Goal: Information Seeking & Learning: Check status

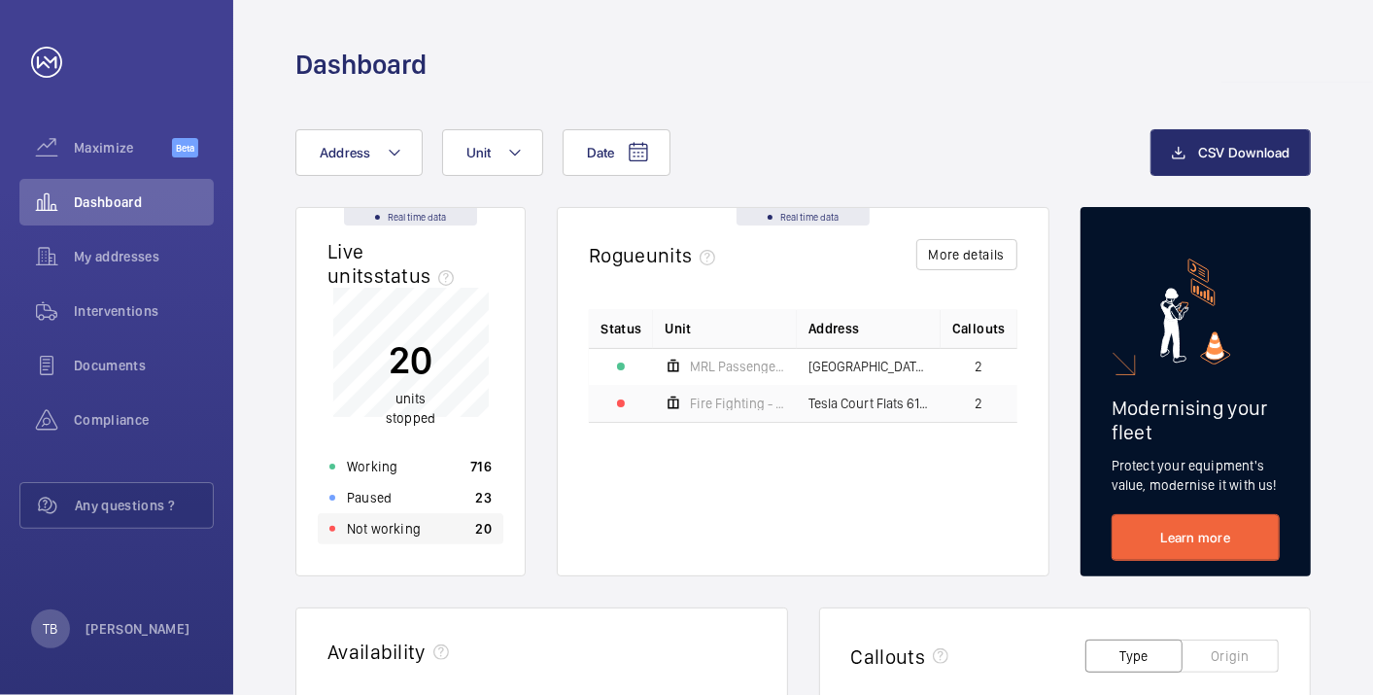
click at [405, 527] on p "Not working" at bounding box center [384, 528] width 74 height 19
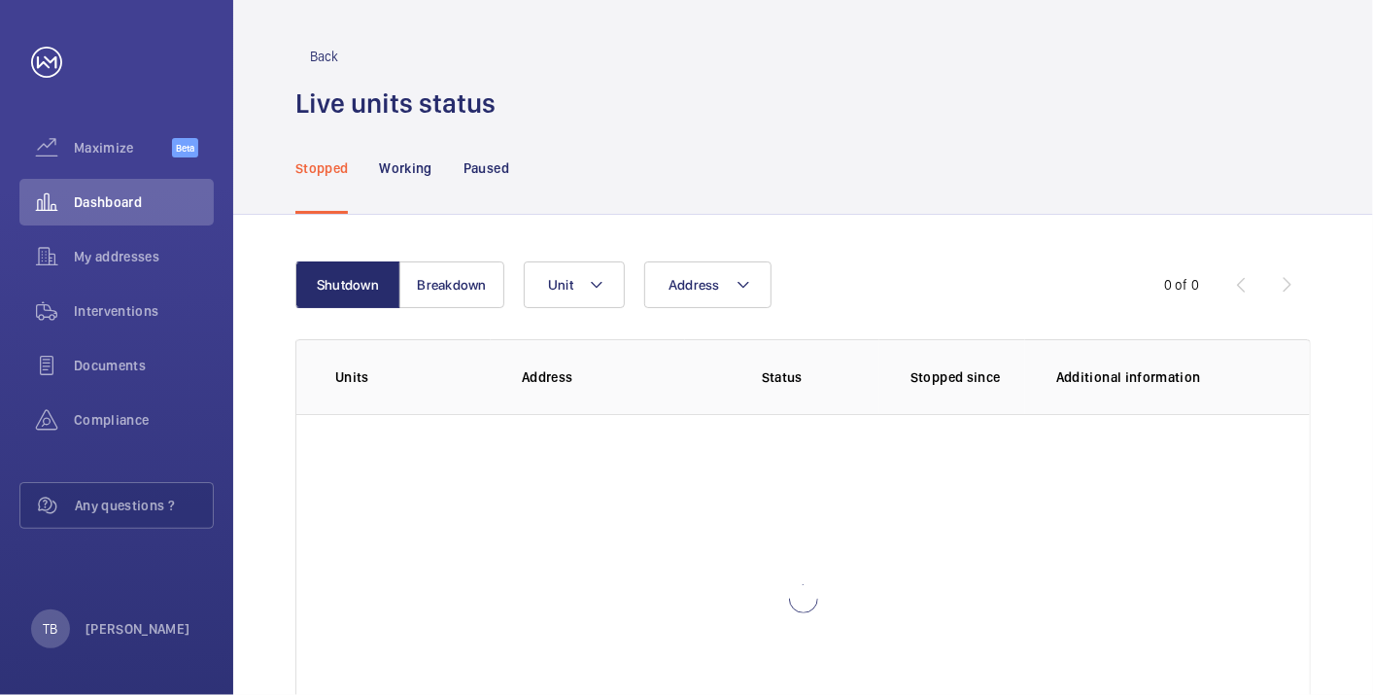
scroll to position [133, 0]
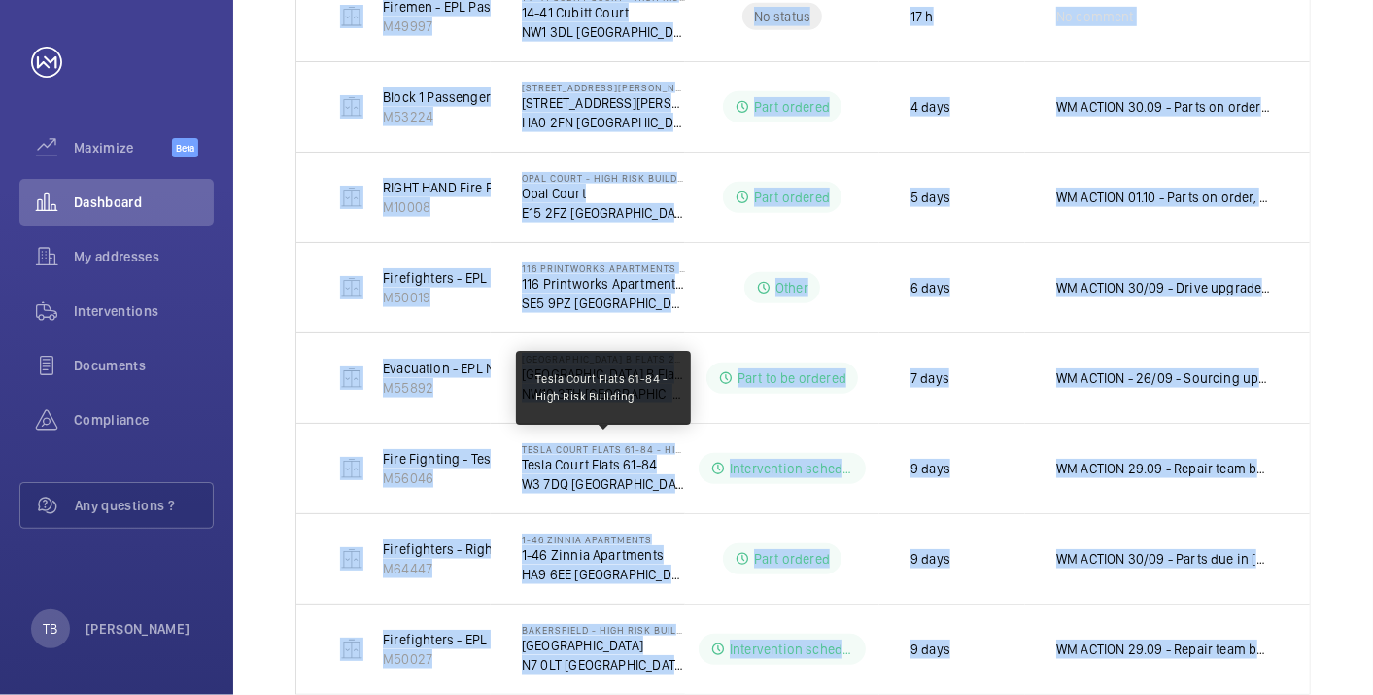
scroll to position [1025, 0]
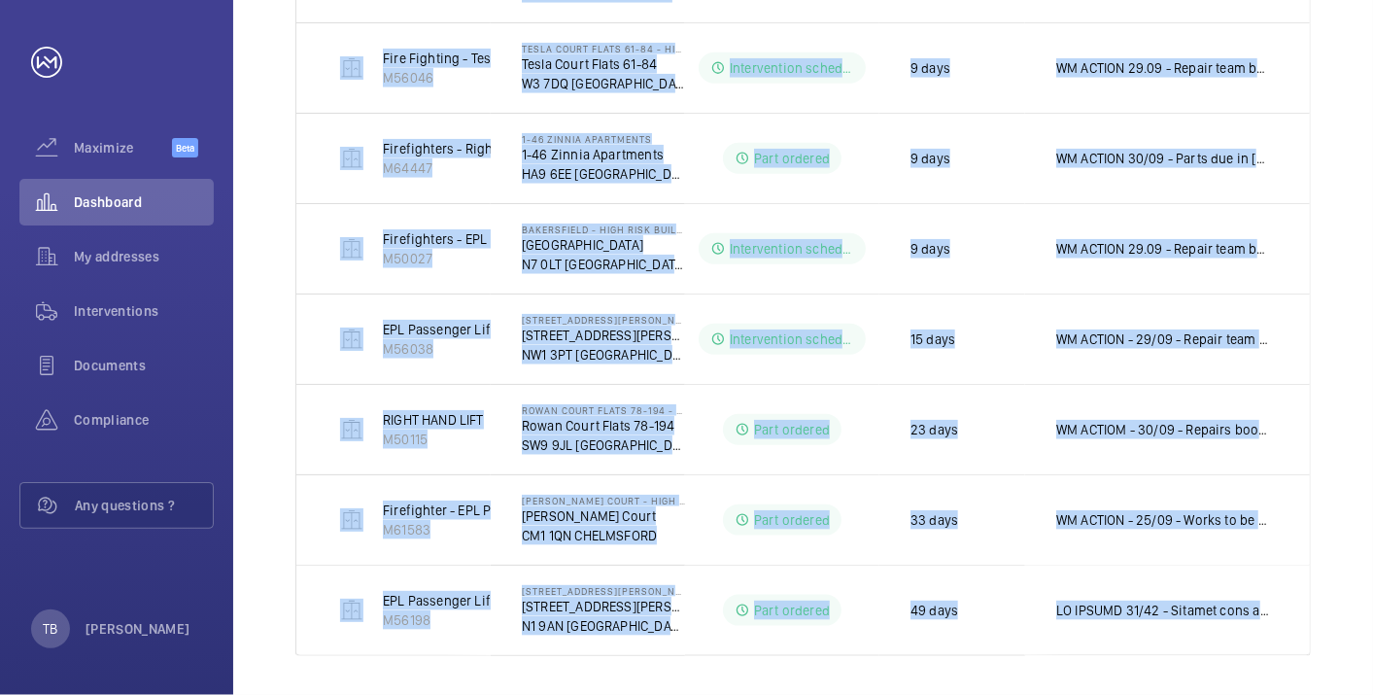
drag, startPoint x: 308, startPoint y: 295, endPoint x: 1335, endPoint y: 610, distance: 1073.7
copy tbody "MRL Passenger Lift M58859 [STREET_ADDRESS] No status 10 h No comment 43 Floors …"
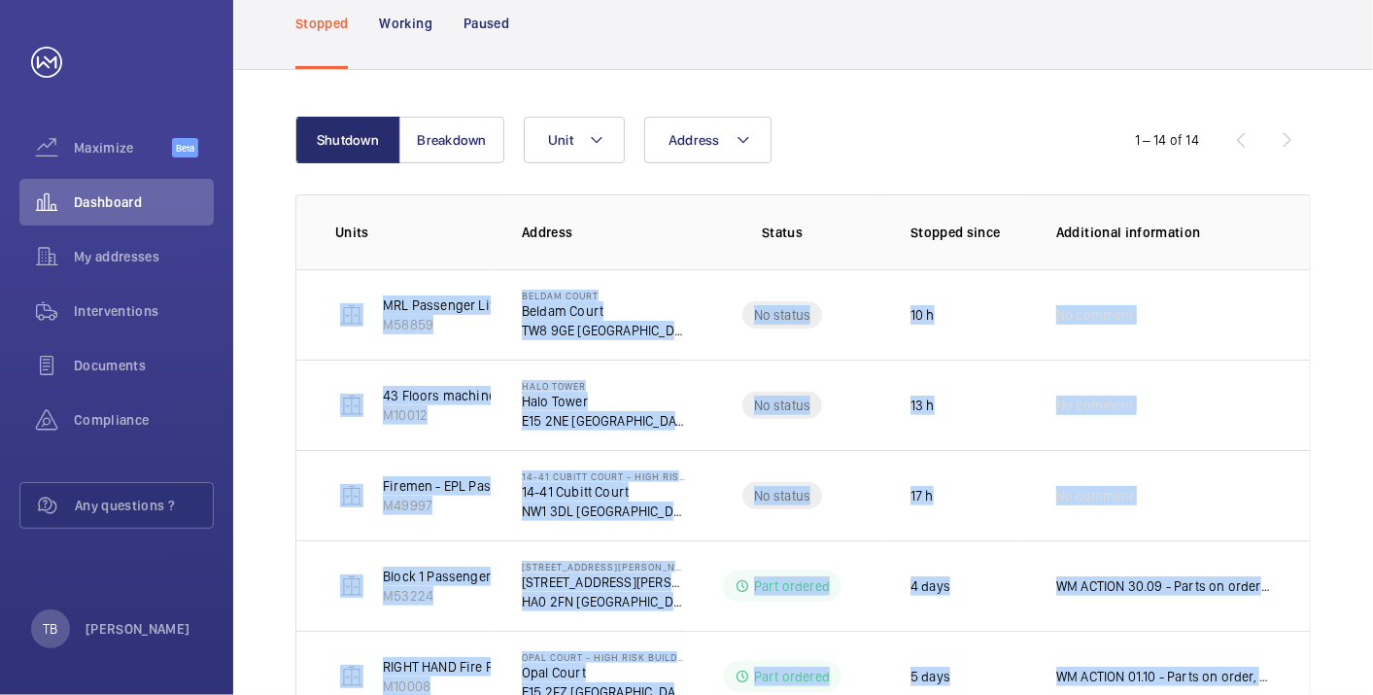
scroll to position [108, 0]
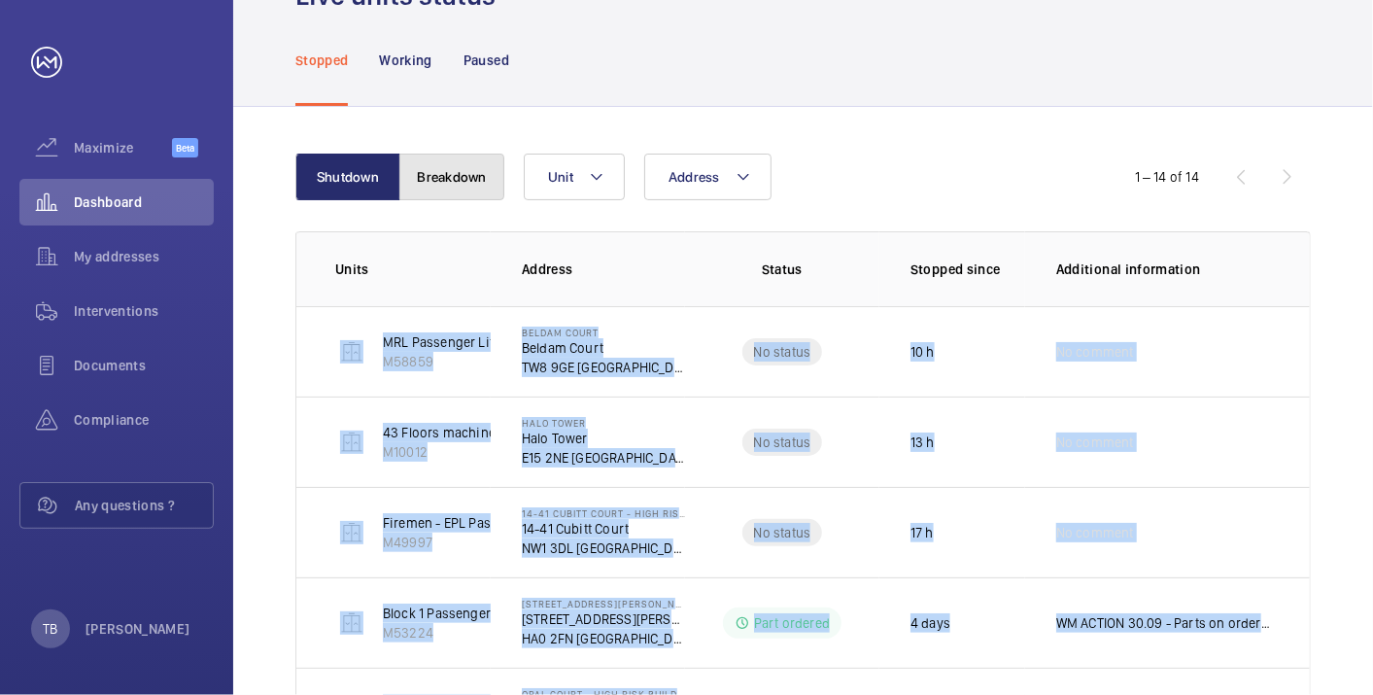
click at [448, 158] on button "Breakdown" at bounding box center [452, 177] width 105 height 47
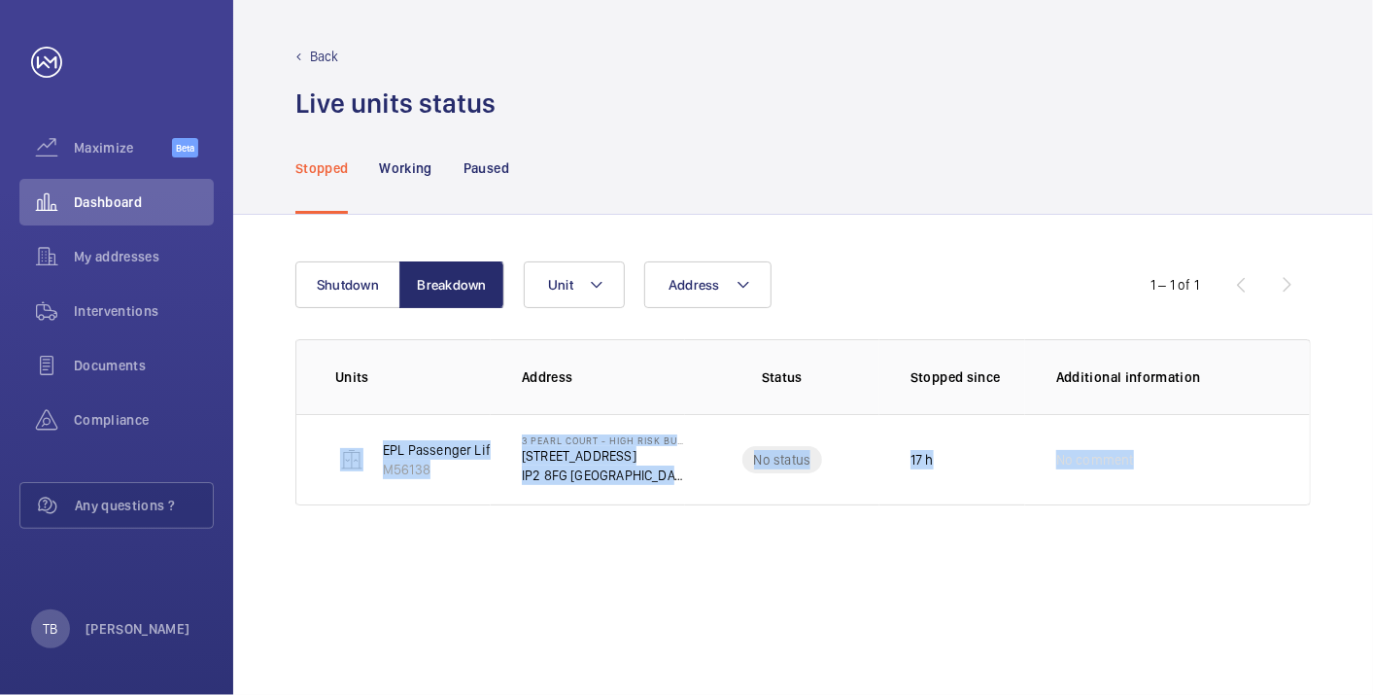
drag, startPoint x: 312, startPoint y: 426, endPoint x: 1211, endPoint y: 534, distance: 905.6
click at [1211, 534] on div "Shutdown Breakdown Address Unit 1 – 1 of 1 Units Address Status Stopped since A…" at bounding box center [803, 455] width 1140 height 480
copy tr "EPL Passenger Lift No 1 M56138 3 Pearl Court - High Risk Building [STREET_ADDRE…"
click at [1042, 546] on div "Shutdown Breakdown Address Unit 1 – 1 of 1 Units Address Status Stopped since A…" at bounding box center [803, 455] width 1140 height 480
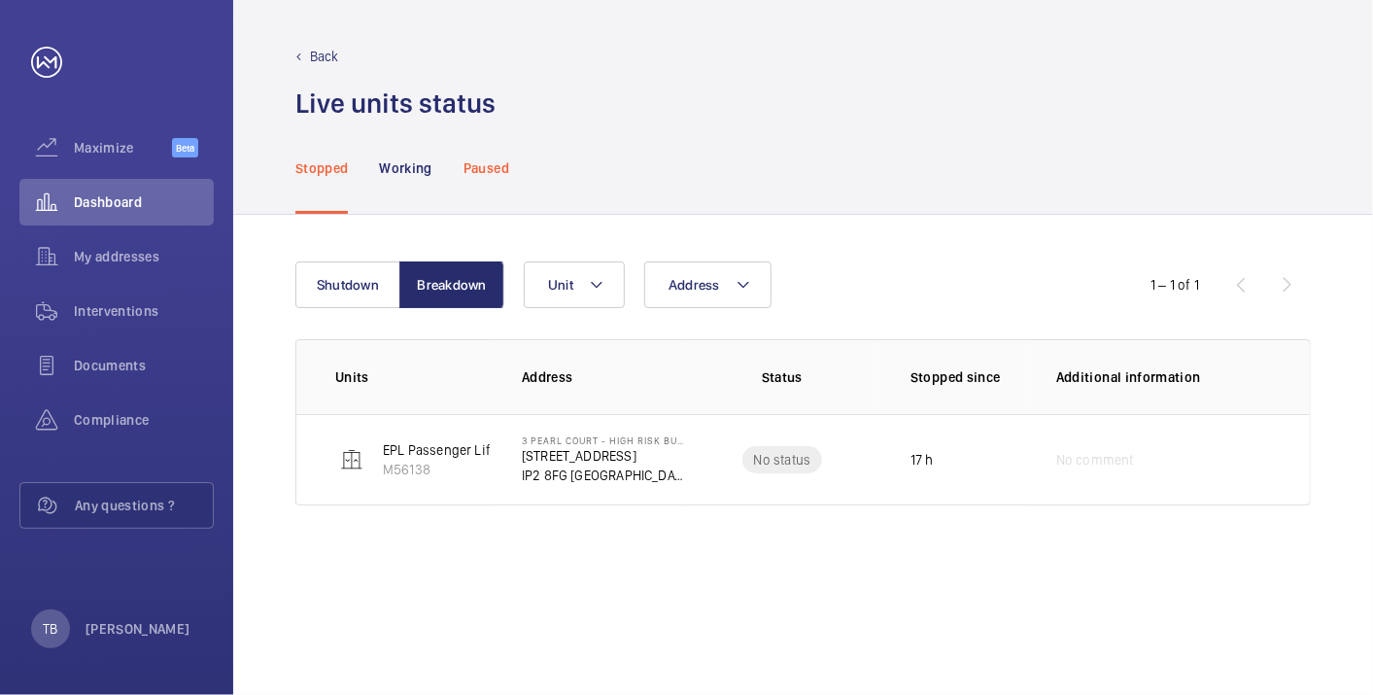
click at [484, 166] on p "Paused" at bounding box center [487, 167] width 46 height 19
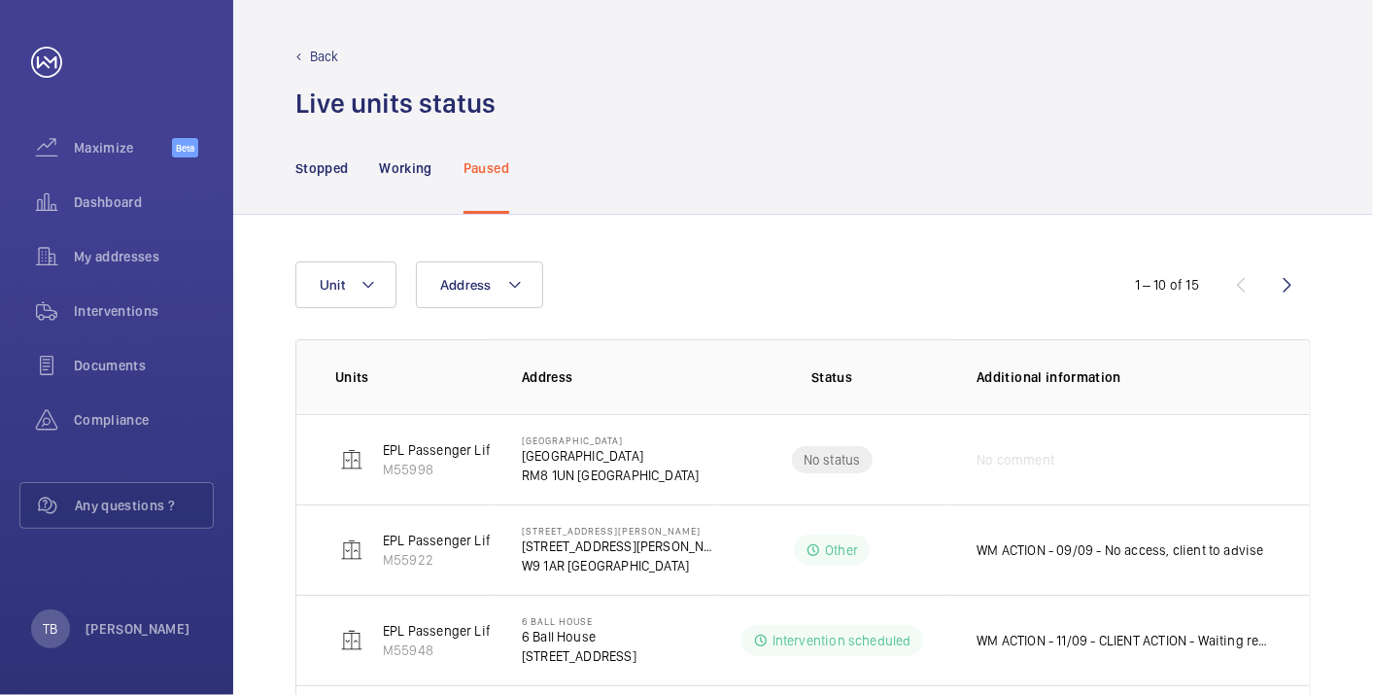
drag, startPoint x: 497, startPoint y: 473, endPoint x: 247, endPoint y: 390, distance: 263.4
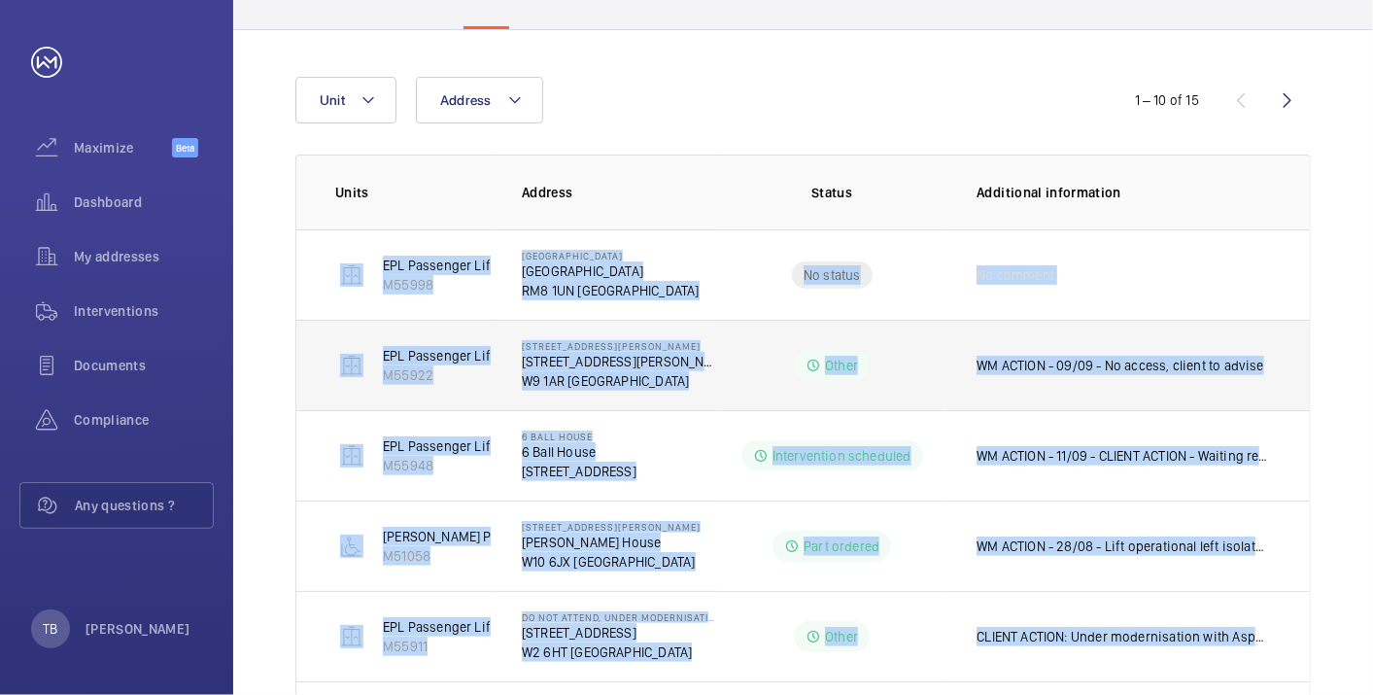
scroll to position [665, 0]
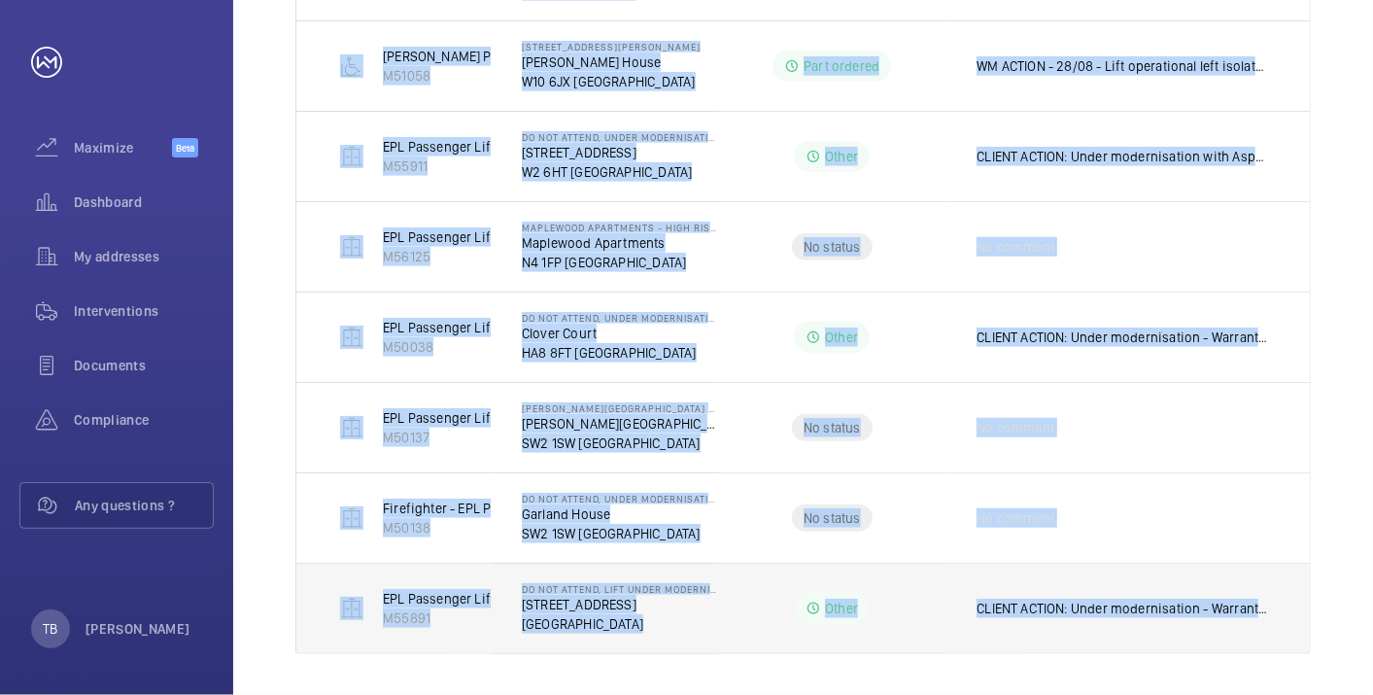
drag, startPoint x: 313, startPoint y: 247, endPoint x: 1300, endPoint y: 597, distance: 1046.8
click at [0, 0] on tbody "EPL Passenger Lift M55998 [GEOGRAPHIC_DATA] [GEOGRAPHIC_DATA] [GEOGRAPHIC_DATA]…" at bounding box center [0, 0] width 0 height 0
copy tbody "EPL Passenger Lift M55998 [GEOGRAPHIC_DATA] [GEOGRAPHIC_DATA] [GEOGRAPHIC_DATA]…"
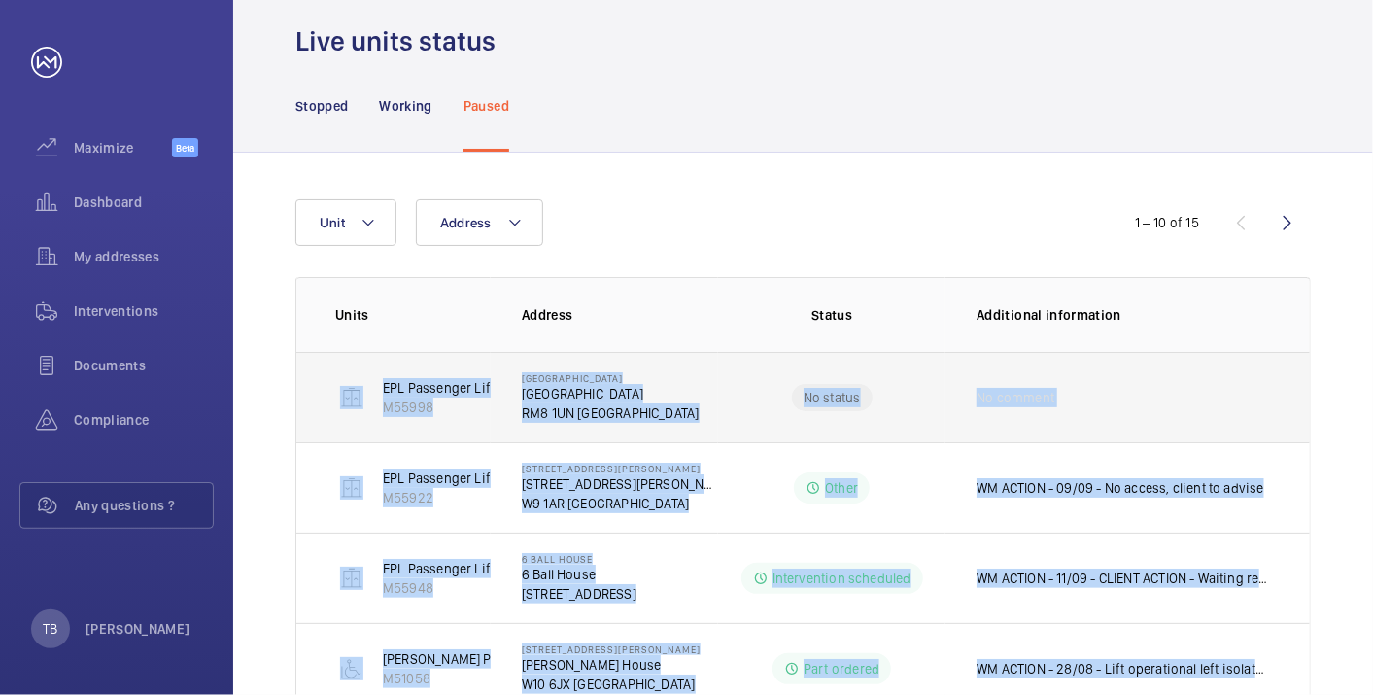
scroll to position [61, 0]
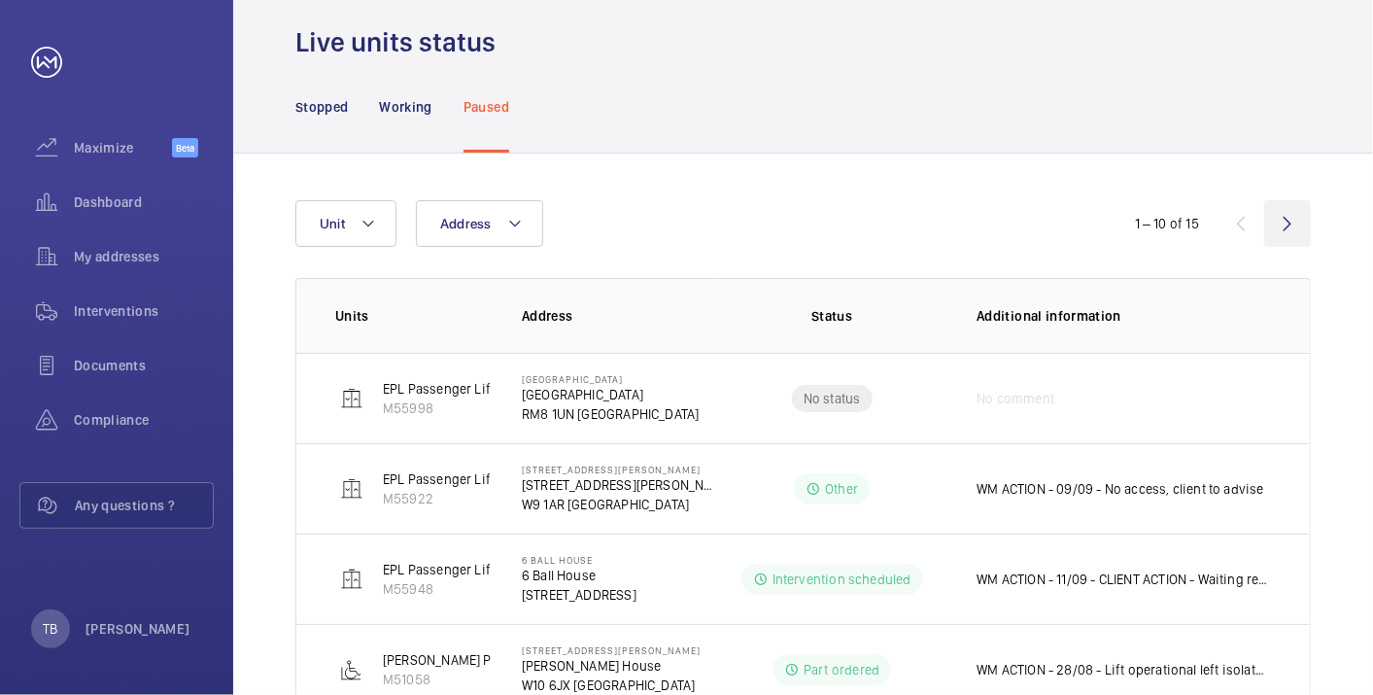
click at [1294, 221] on wm-front-icon-button at bounding box center [1288, 223] width 47 height 47
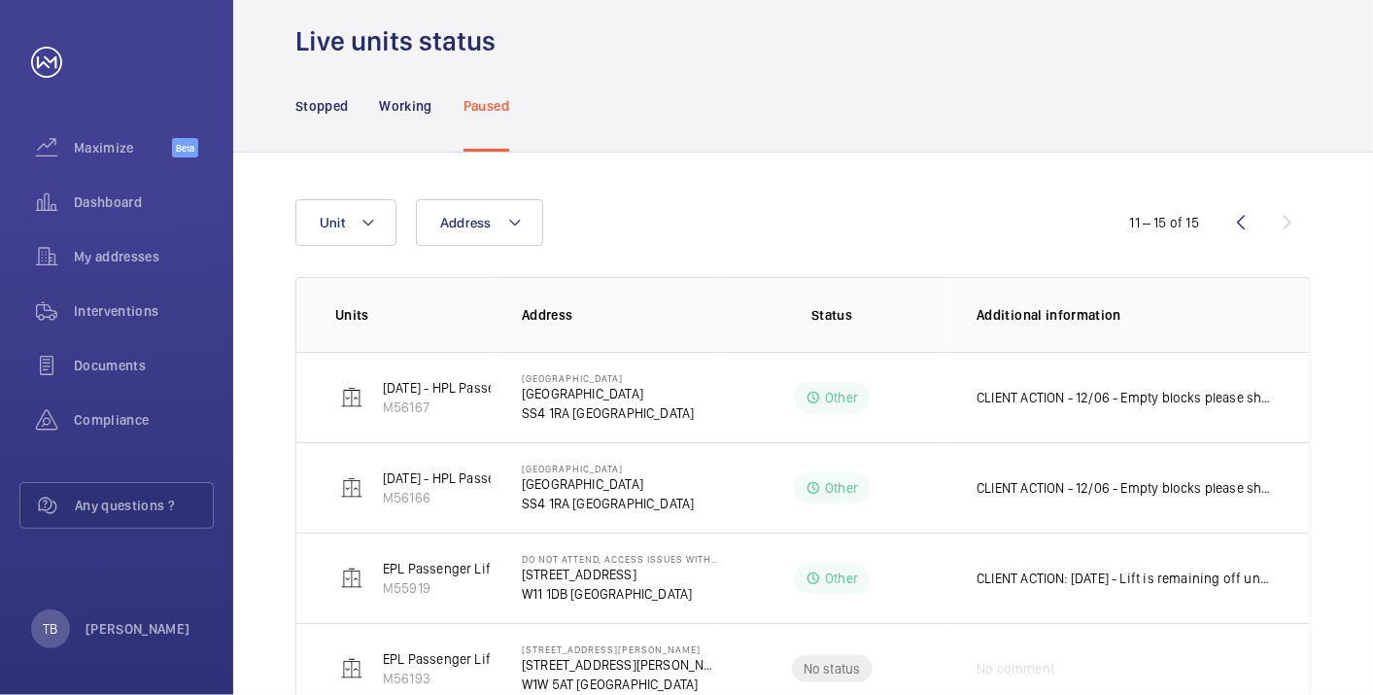
scroll to position [215, 0]
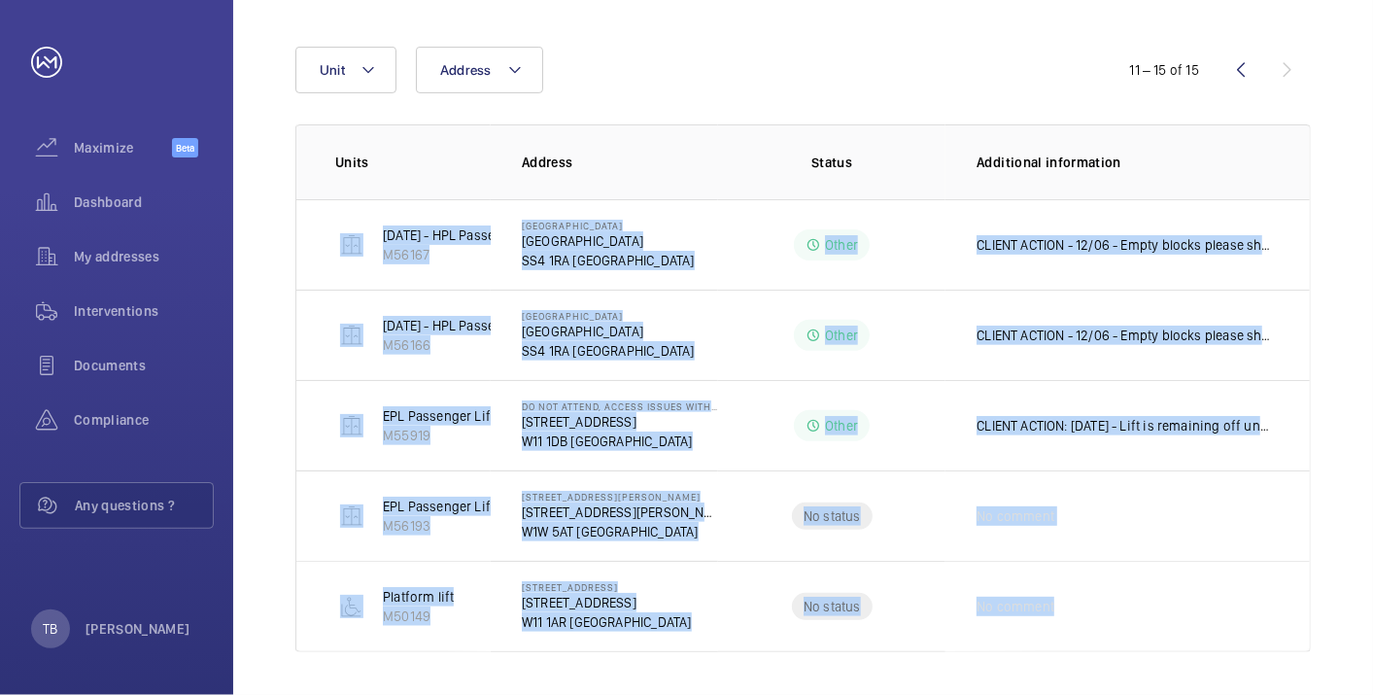
drag, startPoint x: 310, startPoint y: 231, endPoint x: 1336, endPoint y: 609, distance: 1093.0
click at [1336, 609] on div "Address Unit 11 – 15 of 15 Units Address Status Additional information [DATE] -…" at bounding box center [803, 349] width 1140 height 699
copy tbody "[DATE] - HPL Passenger Lift No 2 M56167 [GEOGRAPHIC_DATA] [GEOGRAPHIC_DATA] Oth…"
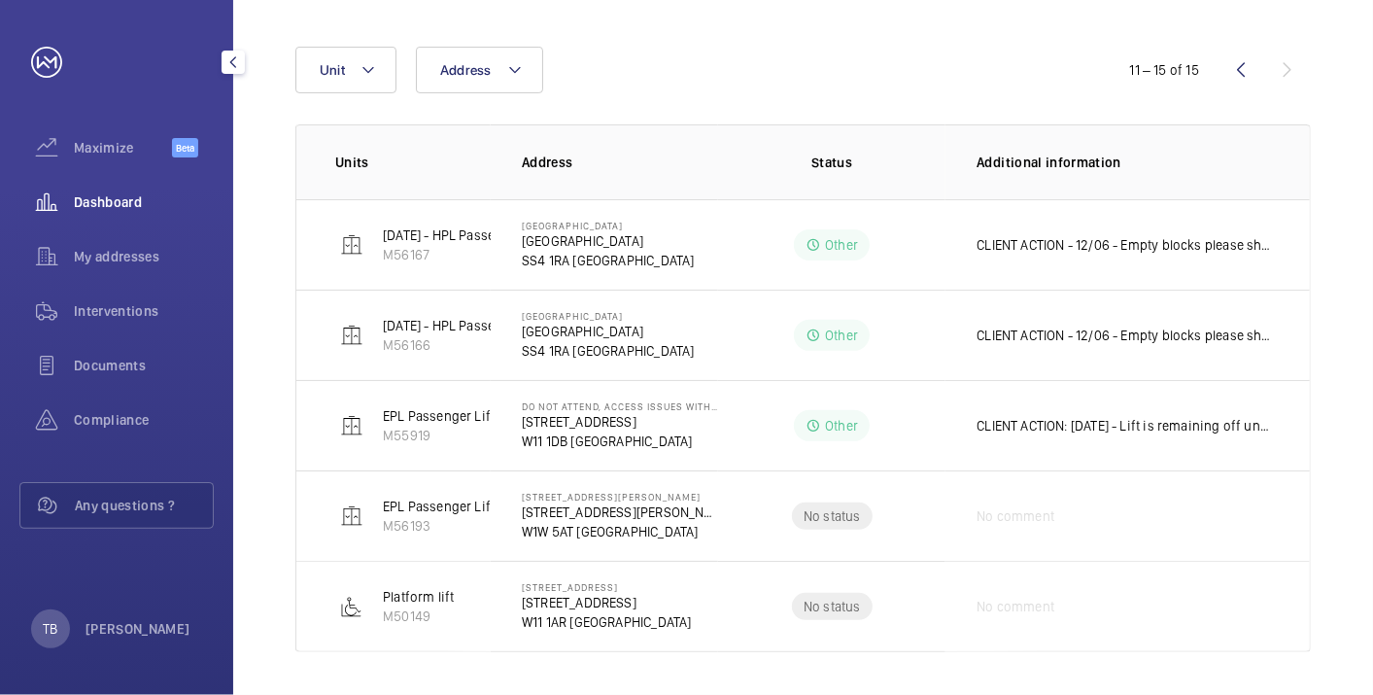
click at [138, 201] on span "Dashboard" at bounding box center [144, 201] width 140 height 19
